Goal: Task Accomplishment & Management: Use online tool/utility

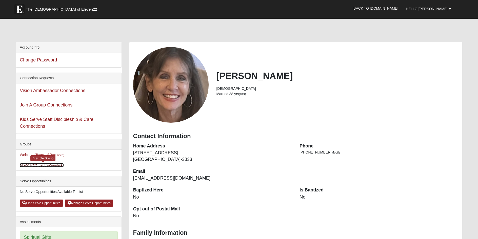
click at [30, 166] on link "Mixed Pate 32082 (Coleader )" at bounding box center [42, 165] width 44 height 4
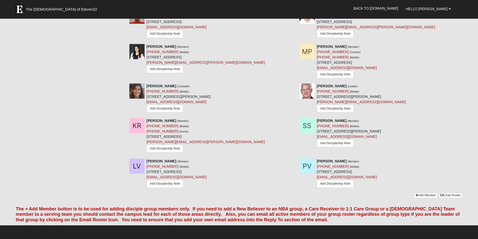
scroll to position [329, 0]
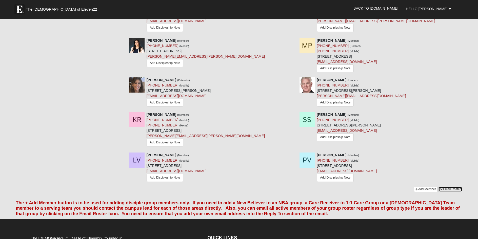
click at [449, 189] on link "Email Roster" at bounding box center [450, 189] width 24 height 5
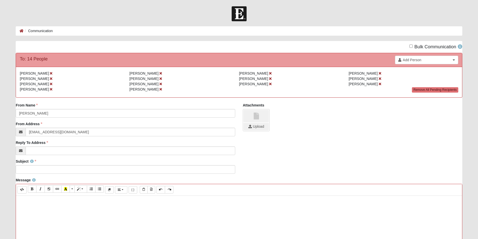
click at [265, 122] on link at bounding box center [255, 116] width 25 height 13
click at [260, 128] on input "file" at bounding box center [255, 127] width 25 height 8
click at [249, 123] on input "file" at bounding box center [255, 127] width 25 height 8
click at [256, 127] on input "file" at bounding box center [255, 127] width 25 height 8
